Goal: Task Accomplishment & Management: Manage account settings

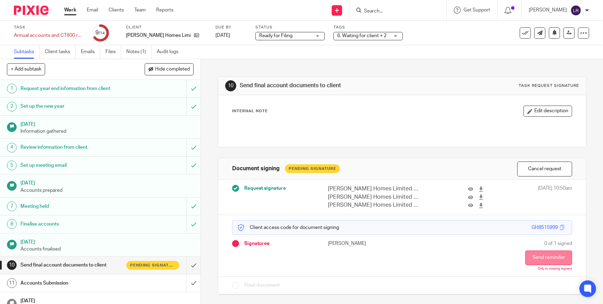
click at [549, 253] on button "Send reminder" at bounding box center [549, 257] width 47 height 15
click at [36, 7] on img at bounding box center [31, 10] width 35 height 9
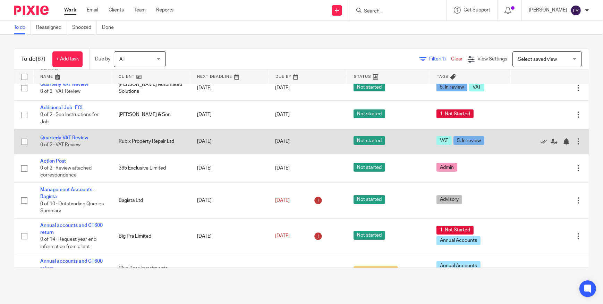
scroll to position [221, 0]
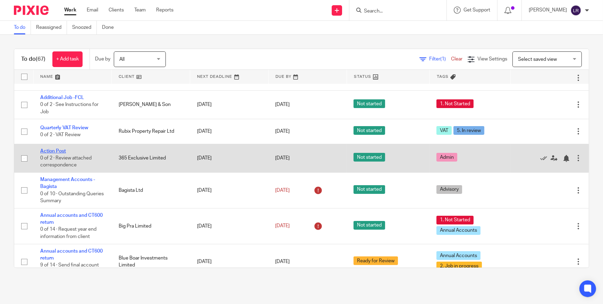
click at [59, 149] on link "Action Post" at bounding box center [53, 151] width 26 height 5
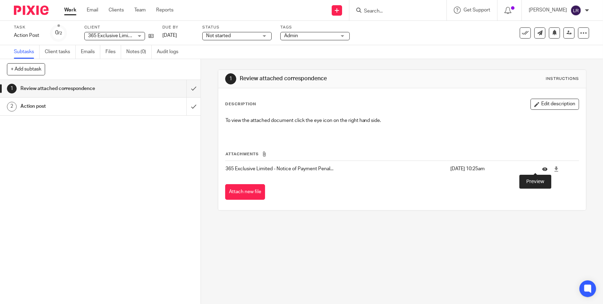
click at [543, 168] on icon at bounding box center [545, 168] width 5 height 5
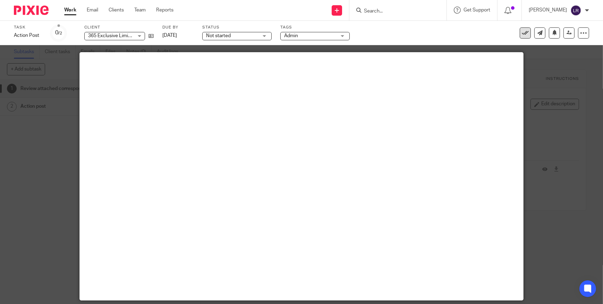
click at [522, 35] on icon at bounding box center [525, 33] width 7 height 7
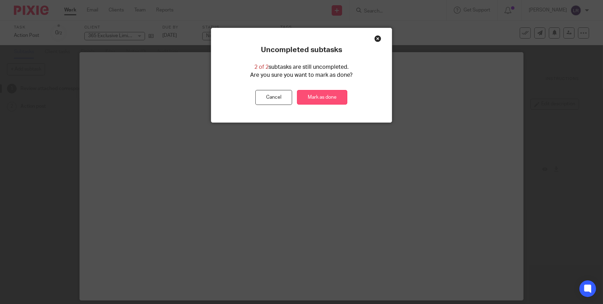
click at [323, 98] on link "Mark as done" at bounding box center [322, 97] width 50 height 15
